Goal: Task Accomplishment & Management: Complete application form

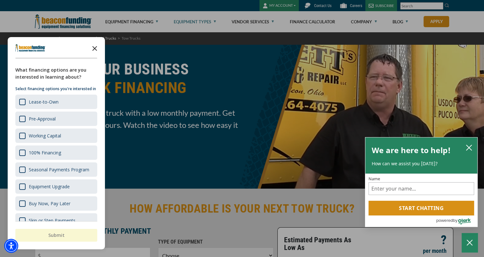
click at [94, 49] on polygon "Close the survey" at bounding box center [94, 48] width 5 height 5
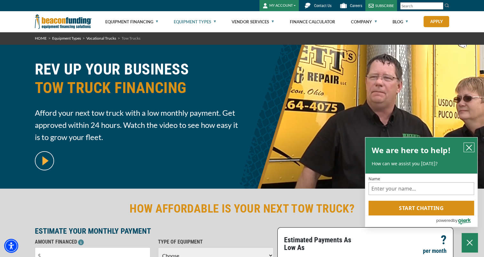
click at [467, 144] on button "close chatbox" at bounding box center [468, 147] width 10 height 9
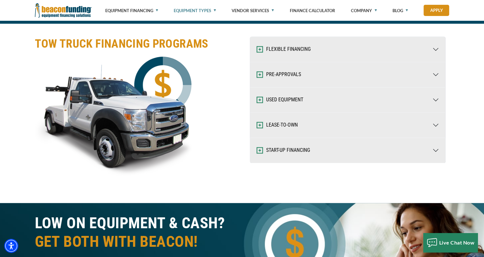
scroll to position [1047, 0]
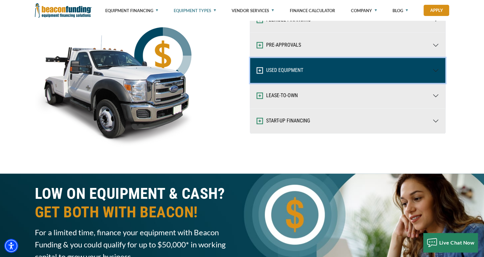
click at [332, 69] on button "USED EQUIPMENT" at bounding box center [347, 70] width 195 height 25
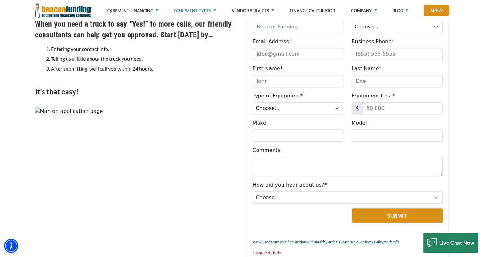
scroll to position [0, 0]
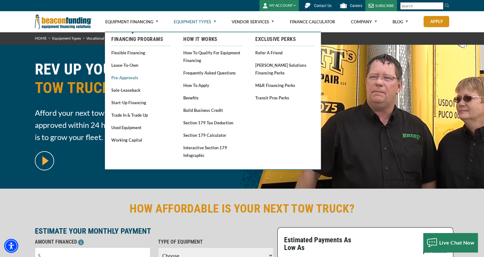
click at [133, 78] on link "Pre-approvals" at bounding box center [140, 78] width 59 height 8
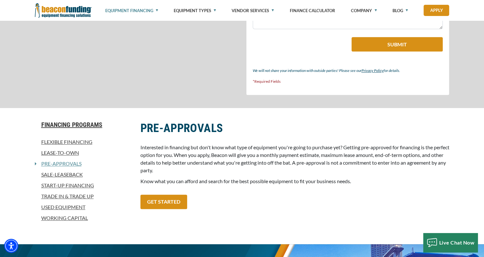
scroll to position [467, 0]
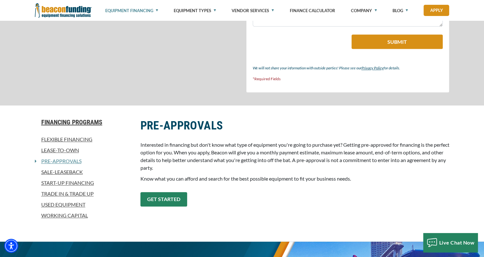
click at [177, 201] on link "GET STARTED" at bounding box center [163, 199] width 47 height 14
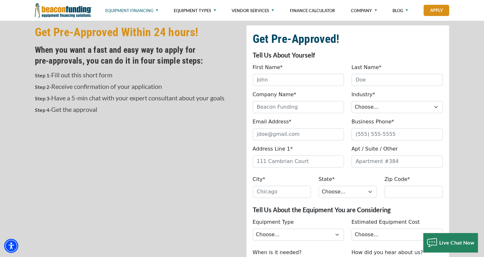
scroll to position [183, 0]
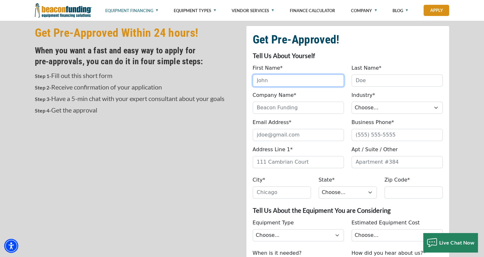
click at [302, 84] on input "First Name*" at bounding box center [298, 80] width 91 height 12
type input "William"
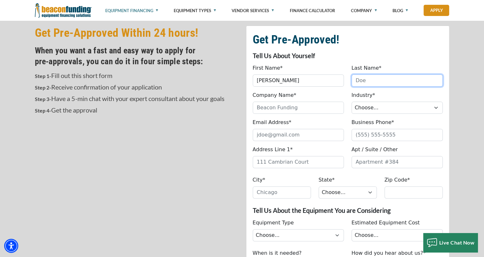
type input "Wentz"
type input "Newport Auto Repair LLC"
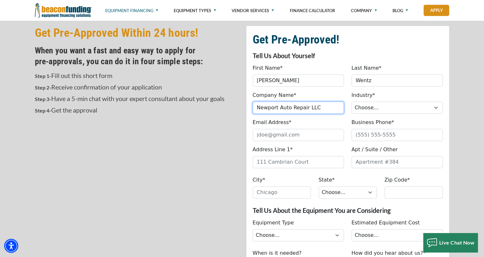
type input "newportautorepair@hotmail.com"
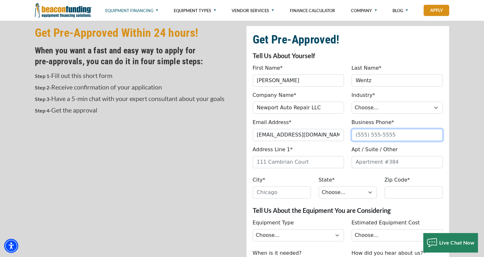
type input "7178296261"
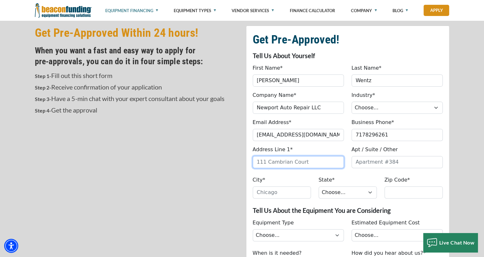
type input "45 N 3RD STREET"
type input "Newport"
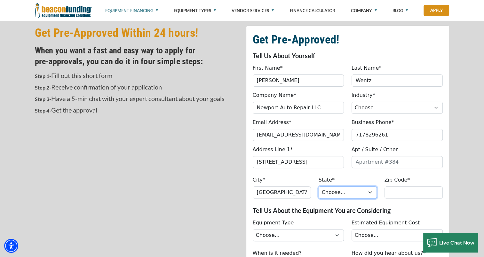
select select "40"
type input "17074"
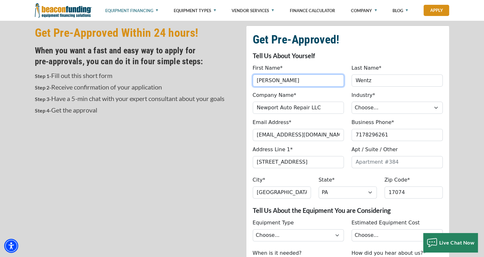
type input "(717) 829-6261"
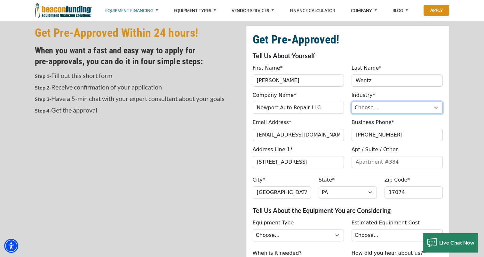
click at [378, 102] on select "Choose... Towing Landscape/Hardscape Decorated Apparel Septic Light Constructio…" at bounding box center [396, 108] width 91 height 12
select select "1"
click at [351, 102] on select "Choose... Towing Landscape/Hardscape Decorated Apparel Septic Light Constructio…" at bounding box center [396, 108] width 91 height 12
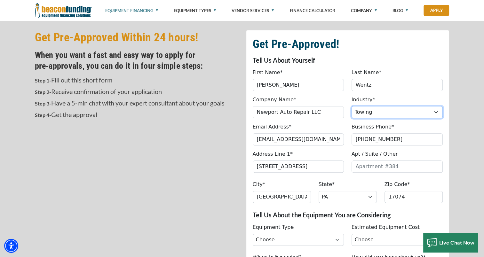
scroll to position [175, 0]
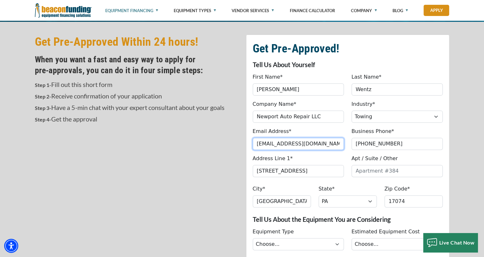
click at [333, 144] on input "newportautorepair@hotmail.com" at bounding box center [298, 144] width 91 height 12
type input "William_wentz88@yahoo.com"
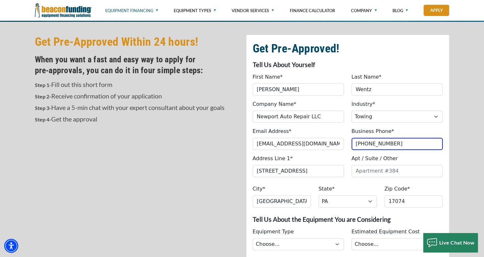
click at [459, 153] on div "Get Pre-Approved! Tell Us About Yourself First Name* William Please provide a v…" at bounding box center [242, 210] width 484 height 376
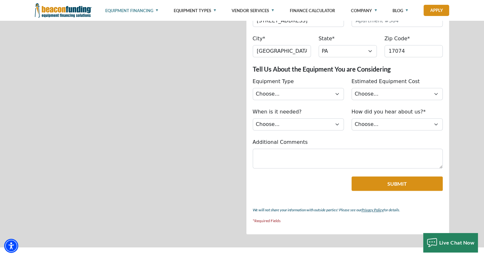
scroll to position [327, 0]
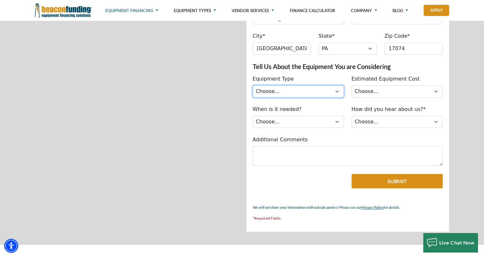
click at [315, 95] on select "Choose... Backhoe Boom/Bucket Truck Chipper Commercial Mower Crane DTG/DTF Prin…" at bounding box center [298, 91] width 91 height 12
select select "5"
click at [253, 85] on select "Choose... Backhoe Boom/Bucket Truck Chipper Commercial Mower Crane DTG/DTF Prin…" at bounding box center [298, 91] width 91 height 12
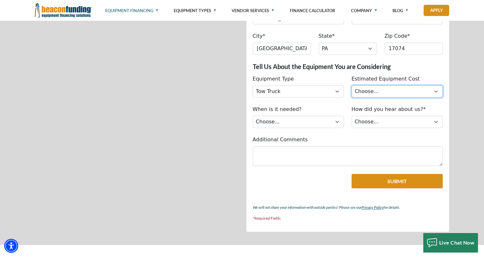
click at [366, 93] on select "Choose... Less than $50,000 $50,000 to $99,999 $100,000 to $149,999 $150,000+" at bounding box center [396, 91] width 91 height 12
select select "279640000"
click at [351, 85] on select "Choose... Less than $50,000 $50,000 to $99,999 $100,000 to $149,999 $150,000+" at bounding box center [396, 91] width 91 height 12
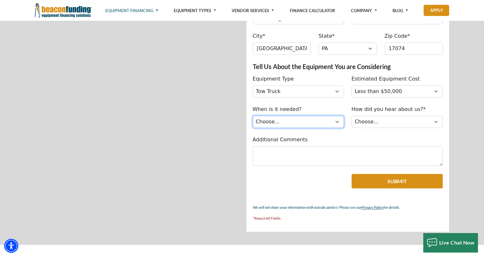
click at [301, 120] on select "Choose... Immediately Next few months I’m just looking" at bounding box center [298, 122] width 91 height 12
select select "279640000"
click at [253, 116] on select "Choose... Immediately Next few months I’m just looking" at bounding box center [298, 122] width 91 height 12
click at [381, 113] on div "How did you hear about us?* Choose... Internet Search Vendor Referral Word of M…" at bounding box center [396, 116] width 99 height 22
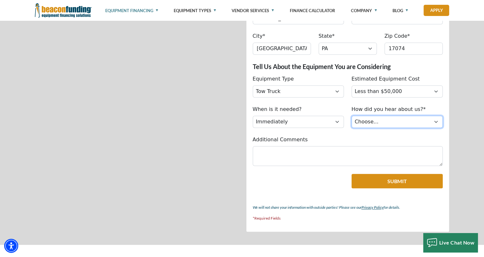
click at [378, 120] on select "Choose... Internet Search Vendor Referral Word of Mouth Client Referral Email E…" at bounding box center [396, 122] width 91 height 12
select select "5"
click at [351, 116] on select "Choose... Internet Search Vendor Referral Word of Mouth Client Referral Email E…" at bounding box center [396, 122] width 91 height 12
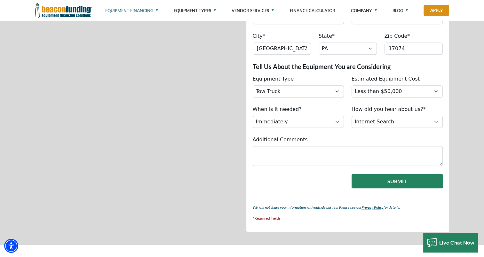
click at [385, 180] on button "Submit" at bounding box center [396, 181] width 91 height 14
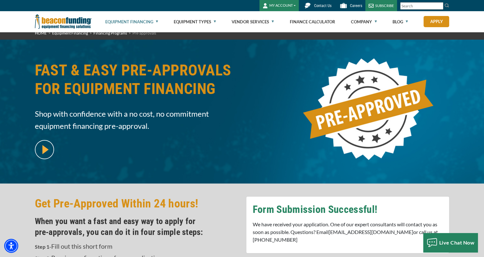
scroll to position [0, 0]
